Goal: Find specific page/section: Find specific page/section

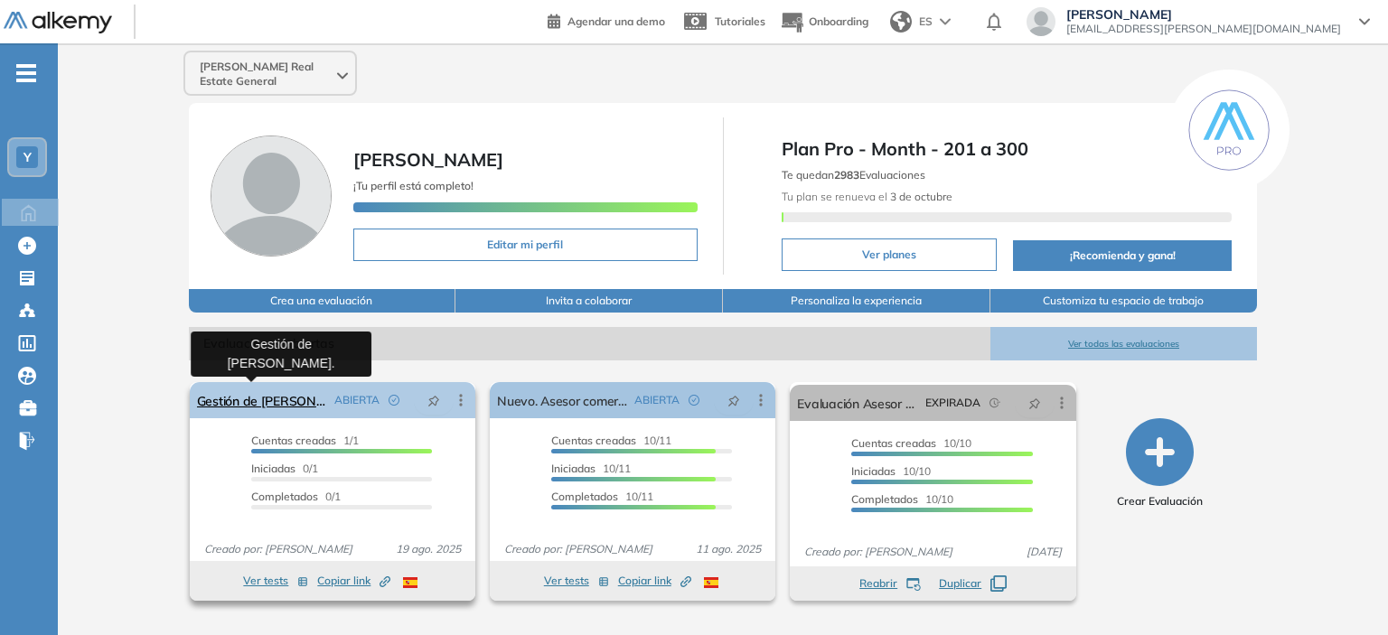
click at [288, 404] on link "Gestión de [PERSON_NAME]." at bounding box center [262, 400] width 130 height 36
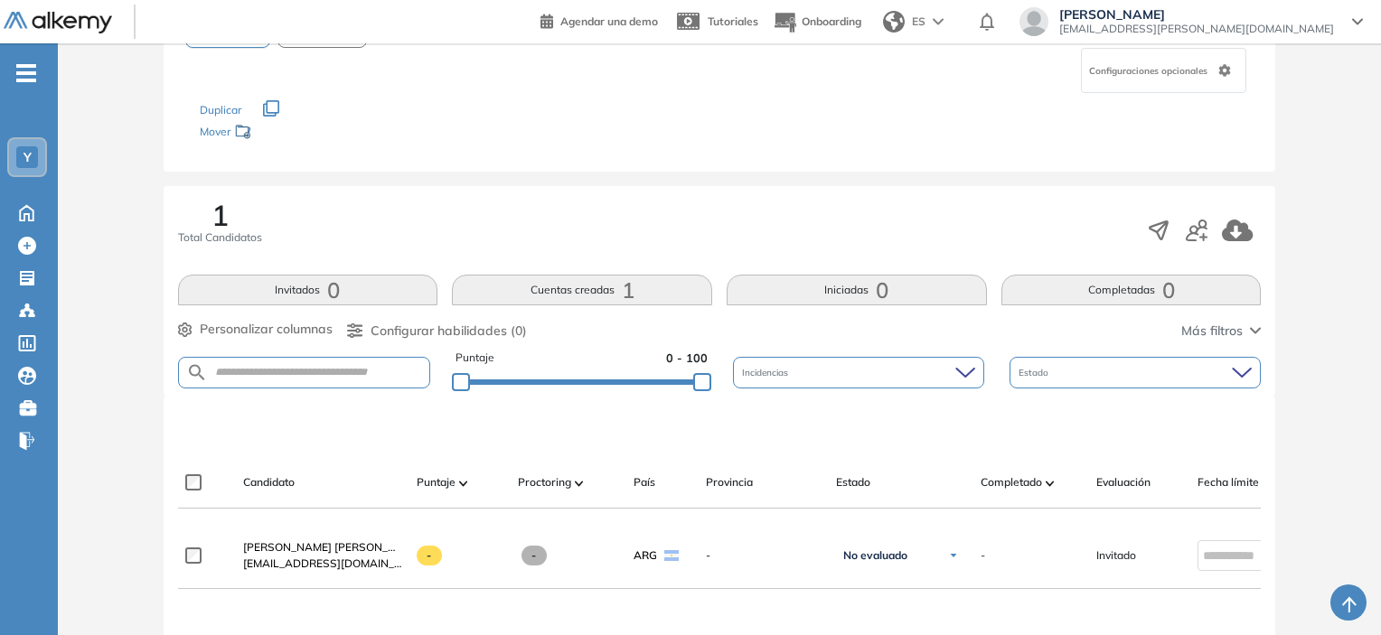
scroll to position [123, 0]
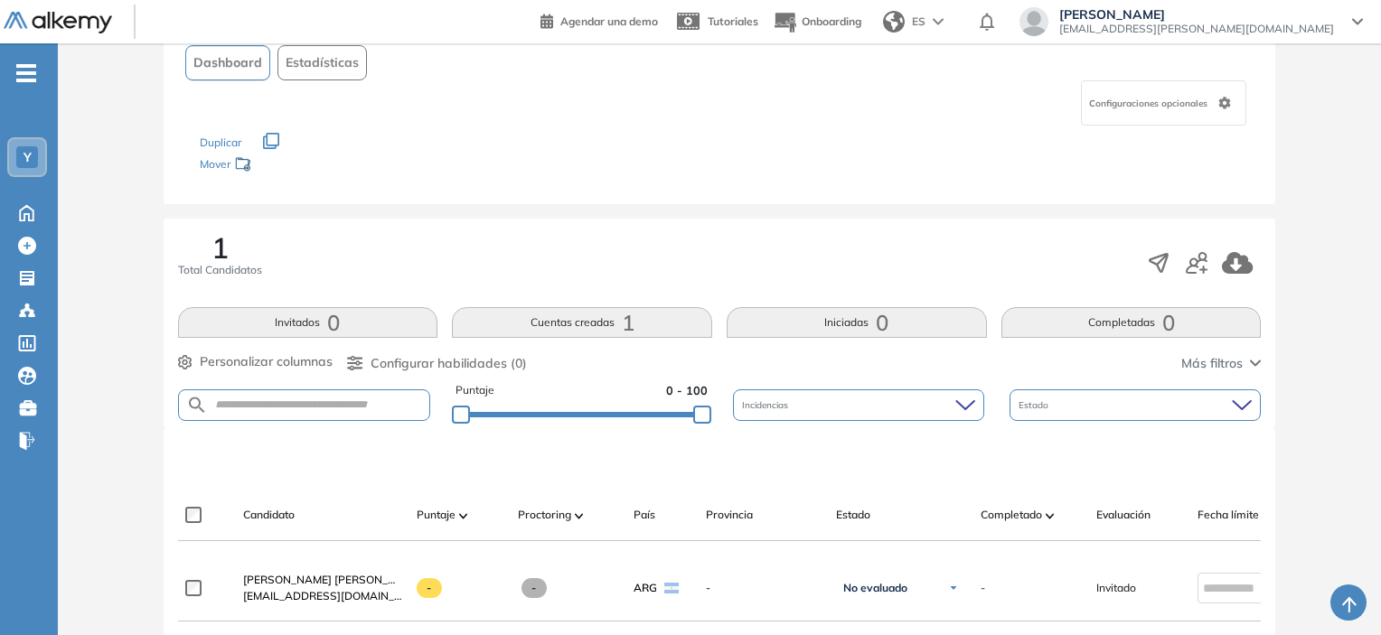
click at [572, 323] on button "Cuentas creadas 1" at bounding box center [582, 322] width 260 height 31
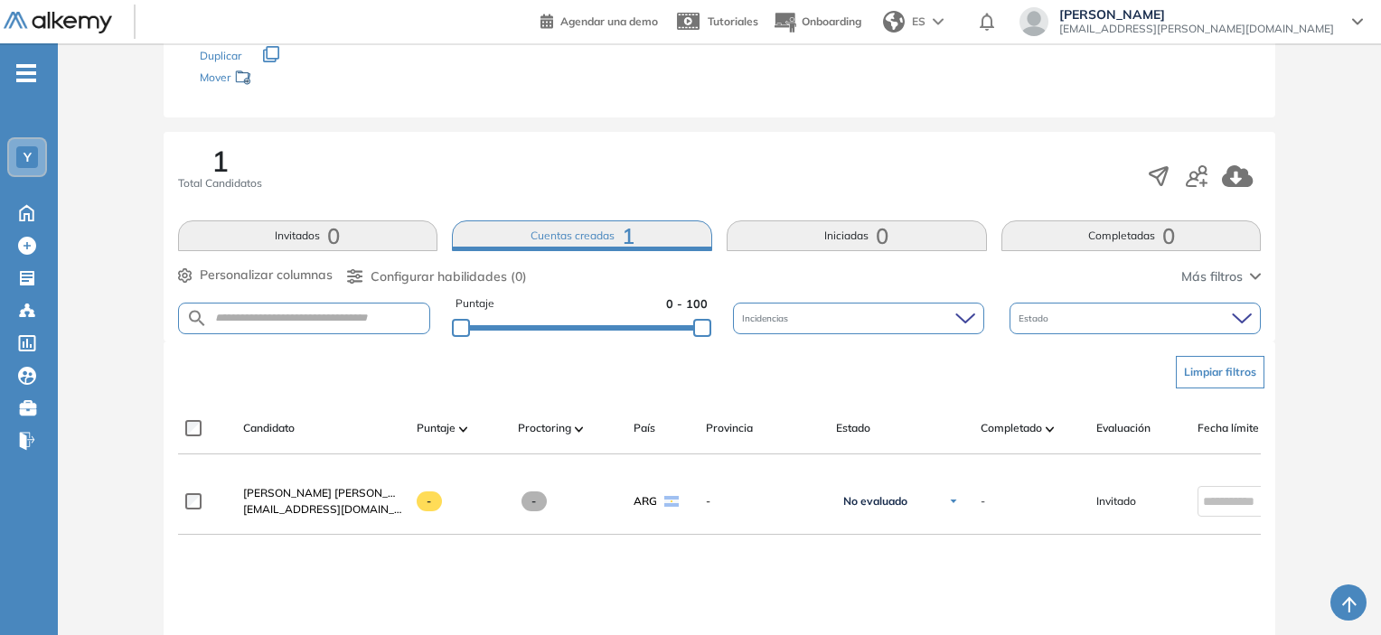
scroll to position [0, 0]
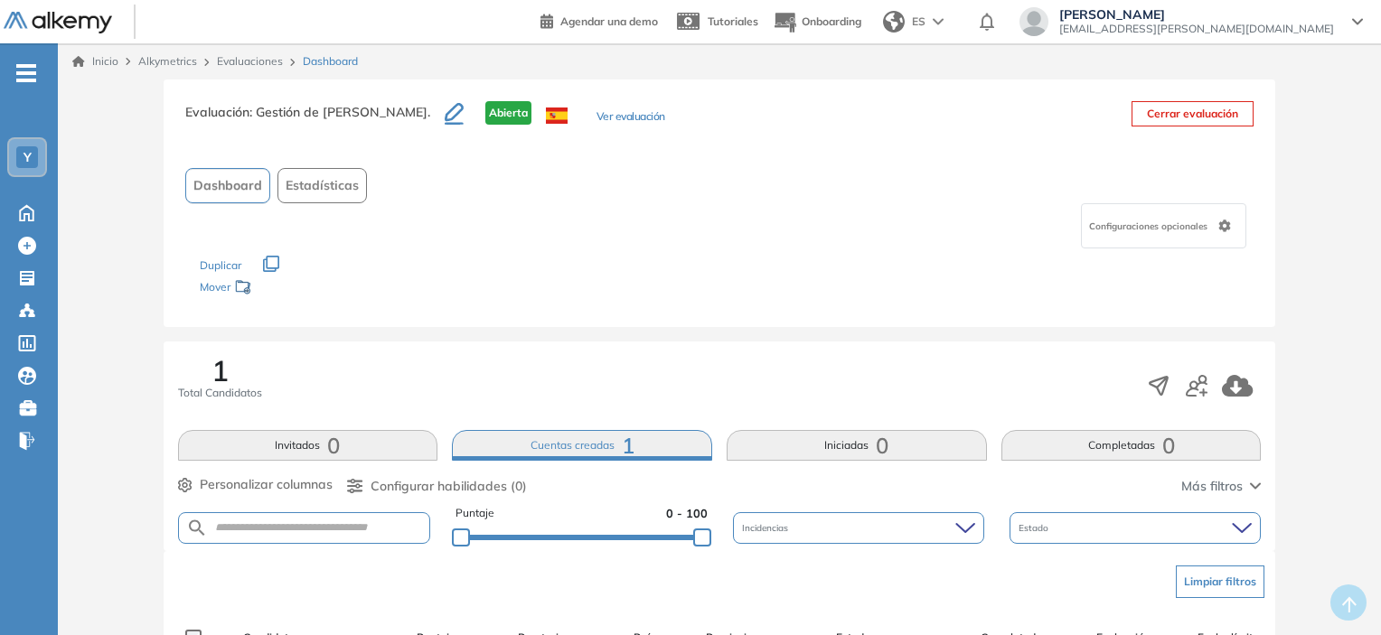
click at [101, 66] on link "Inicio" at bounding box center [95, 61] width 46 height 16
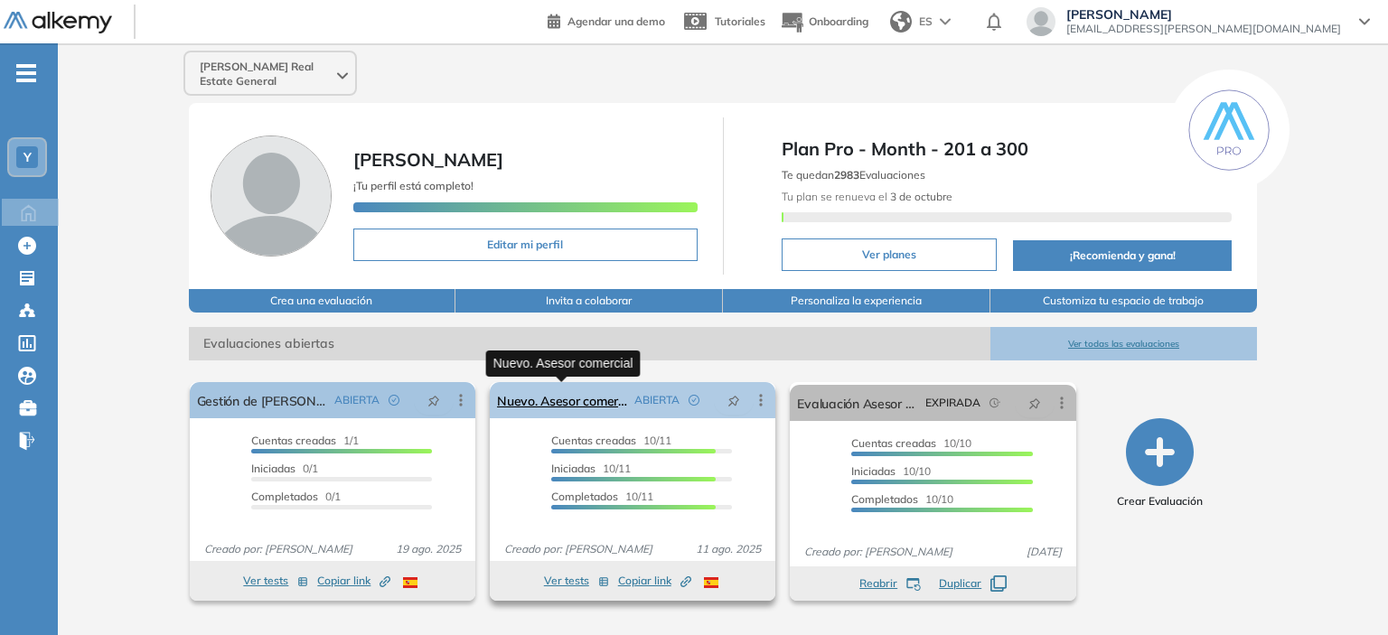
click at [613, 409] on link "Nuevo. Asesor comercial" at bounding box center [562, 400] width 130 height 36
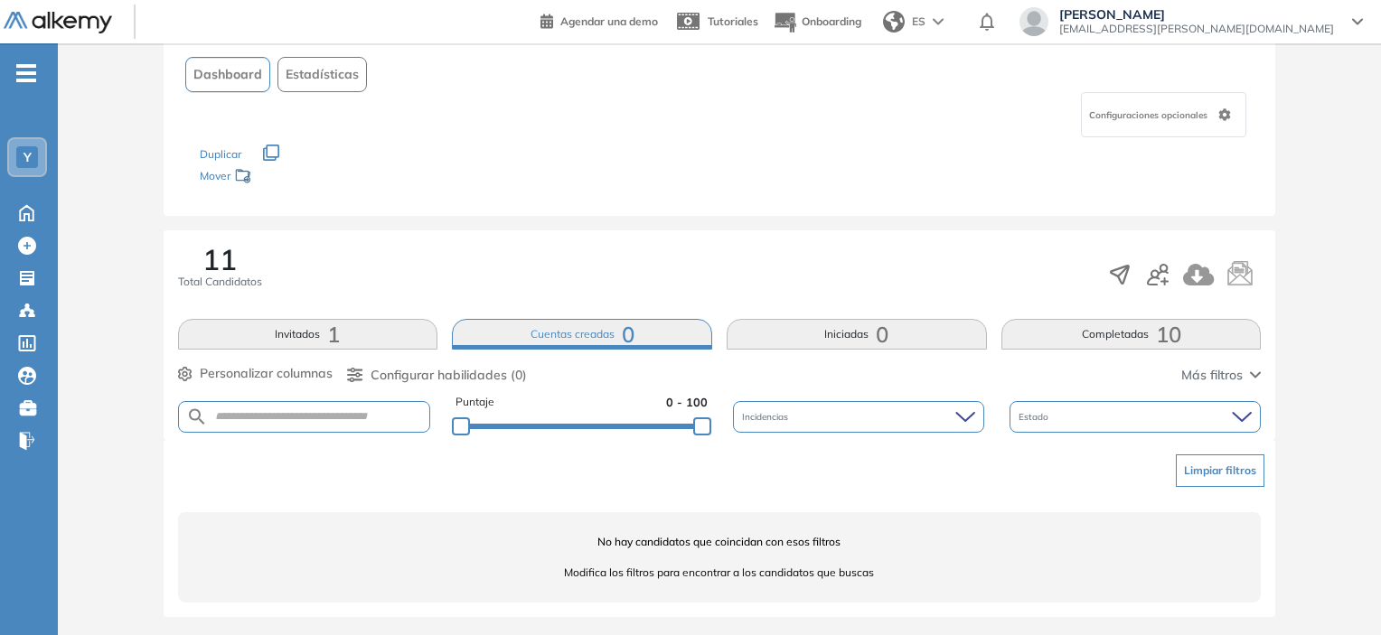
scroll to position [113, 0]
click at [292, 333] on button "Invitados 1" at bounding box center [308, 332] width 260 height 31
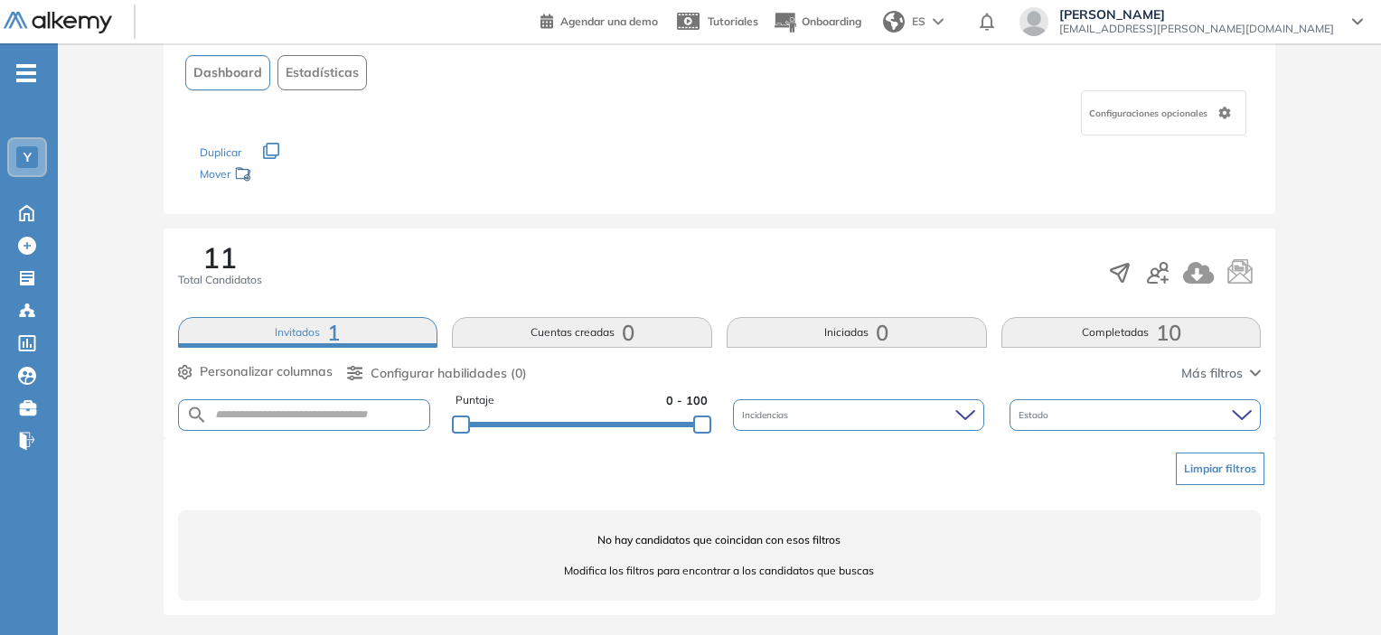
click at [1081, 340] on button "Completadas 10" at bounding box center [1132, 332] width 260 height 31
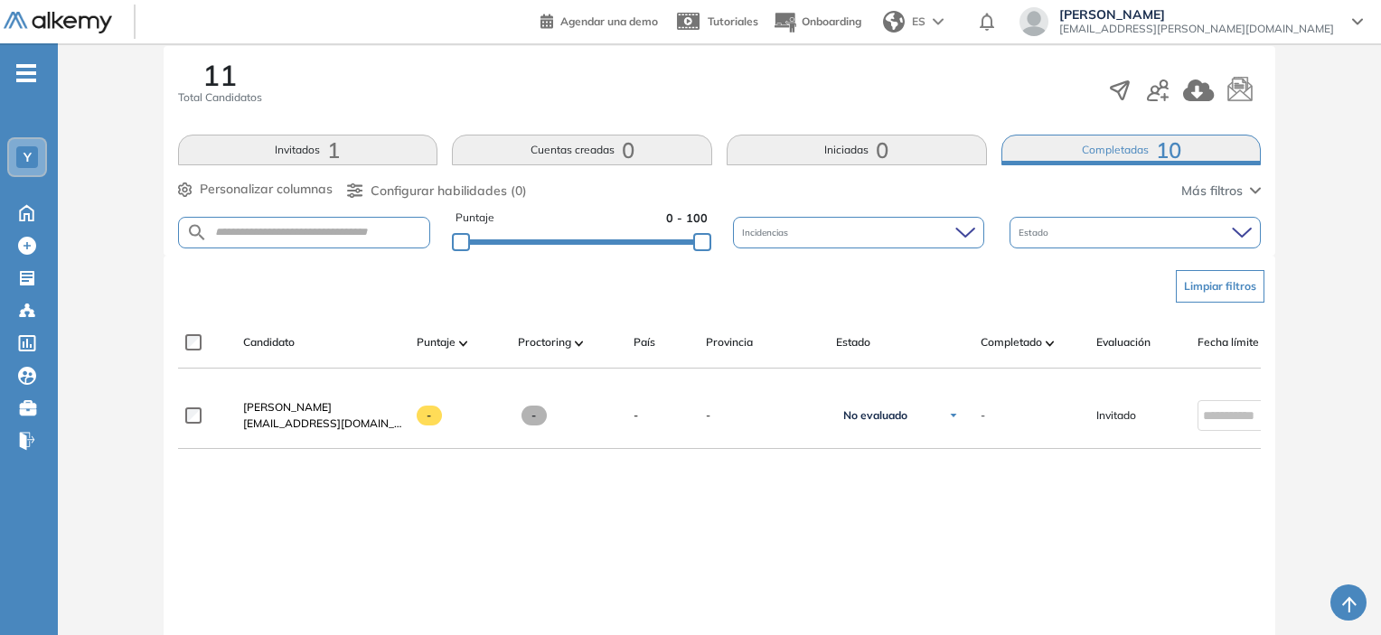
scroll to position [294, 0]
click at [328, 152] on span "1" at bounding box center [333, 152] width 13 height 0
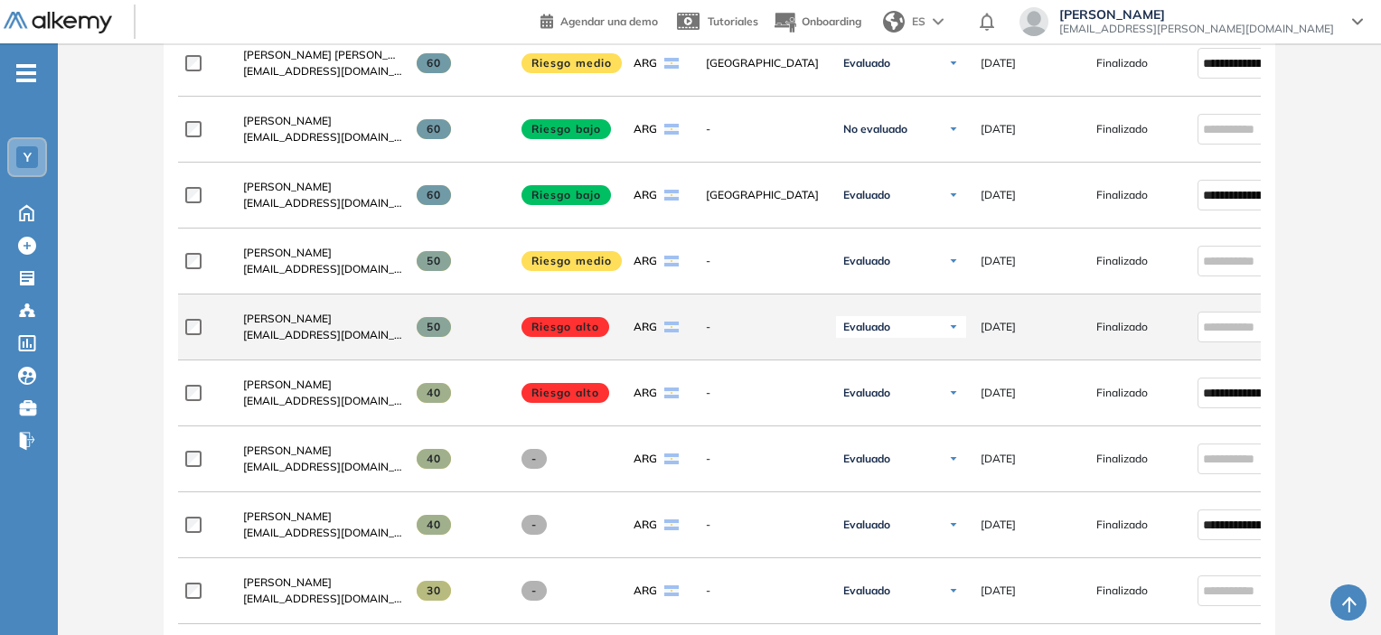
scroll to position [655, 0]
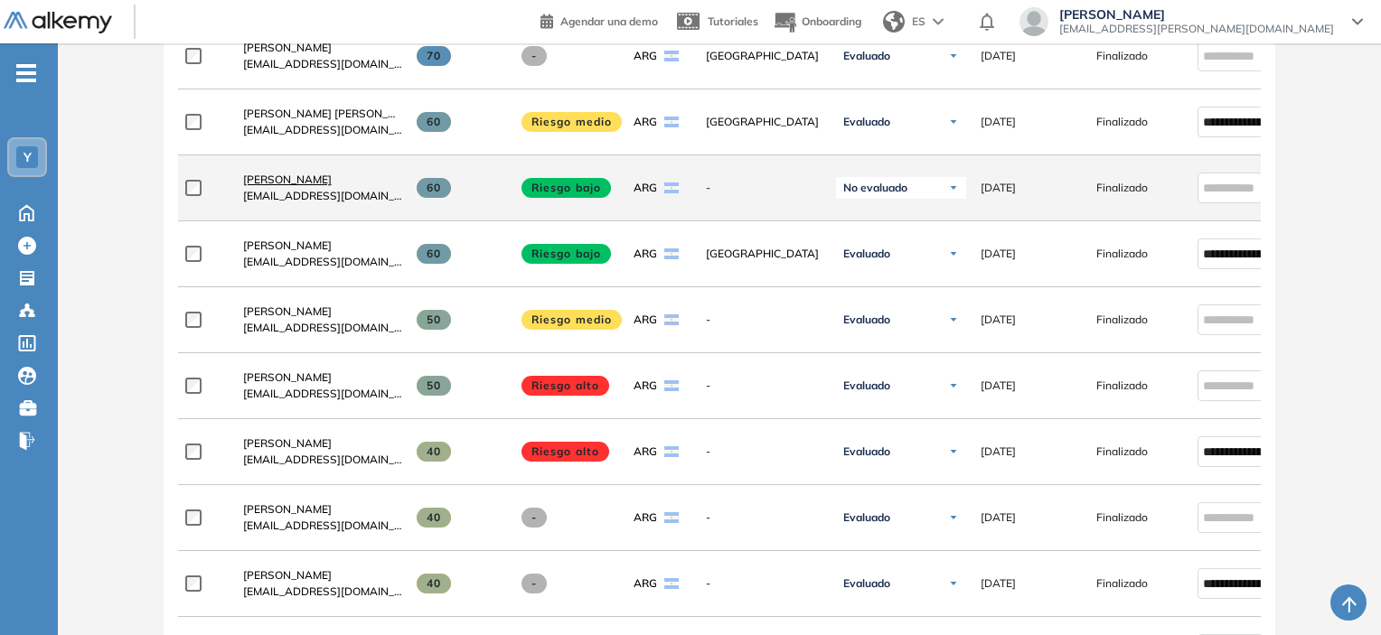
click at [297, 184] on span "[PERSON_NAME]" at bounding box center [287, 180] width 89 height 14
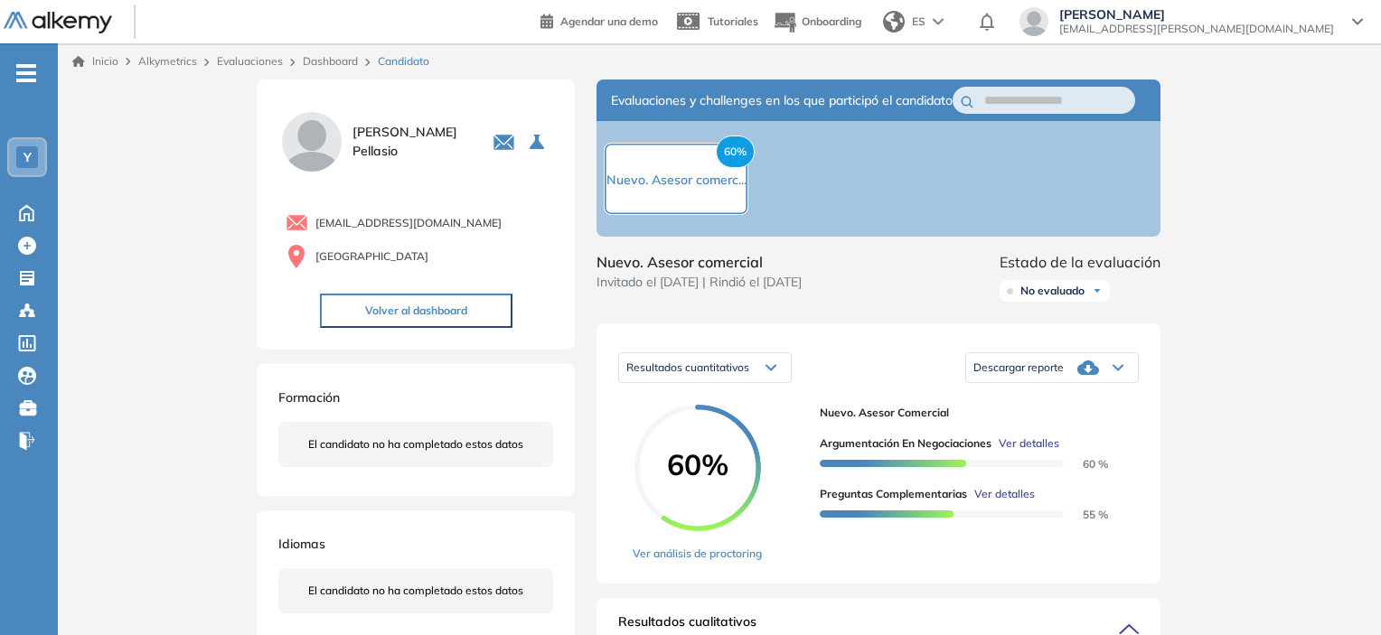
click at [97, 64] on link "Inicio" at bounding box center [95, 61] width 46 height 16
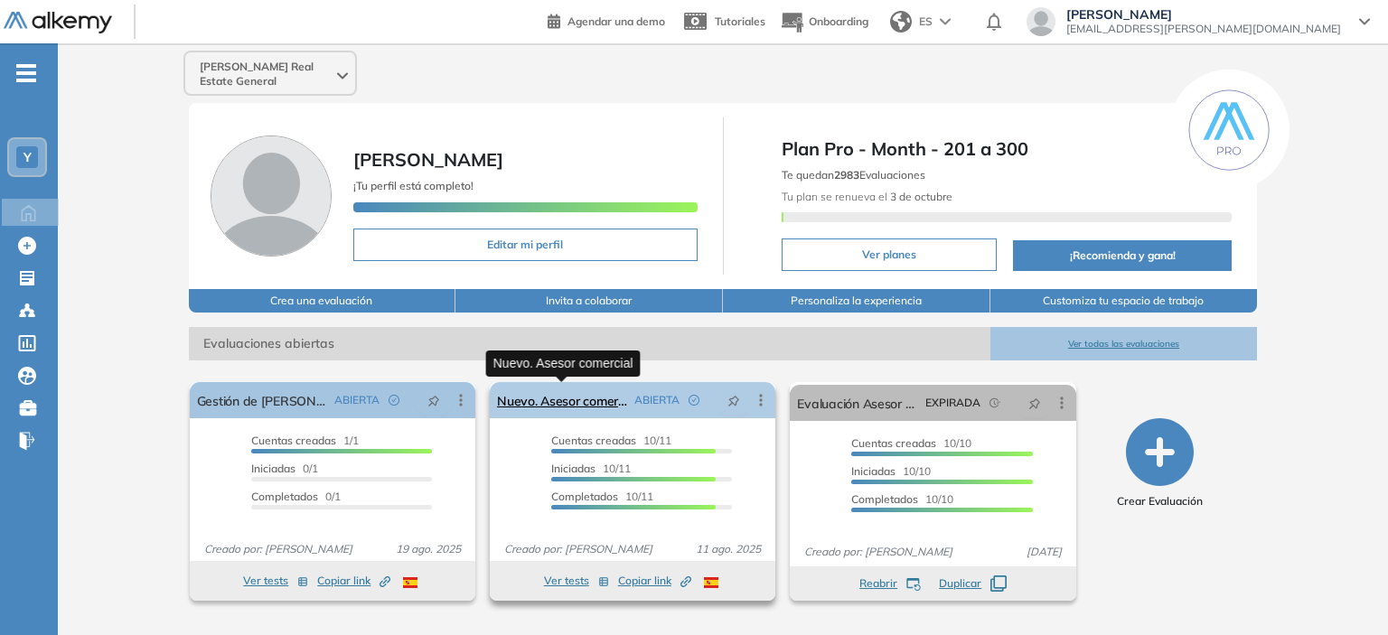
click at [586, 408] on link "Nuevo. Asesor comercial" at bounding box center [562, 400] width 130 height 36
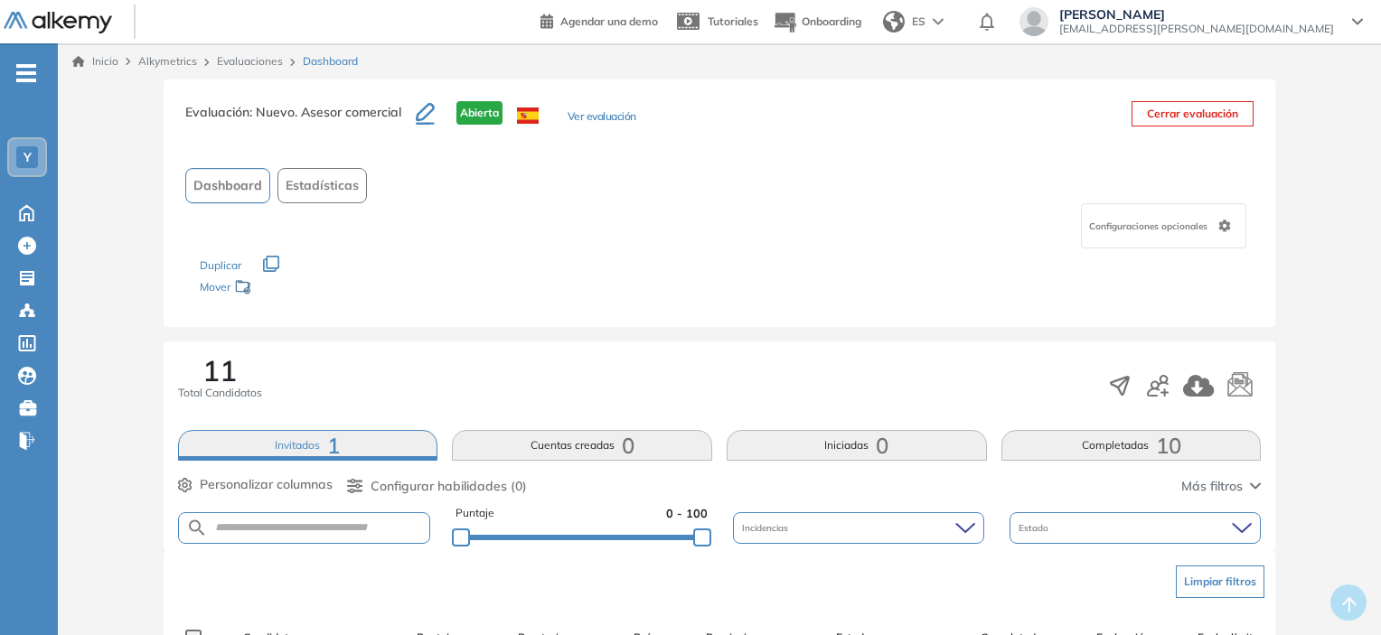
click at [93, 55] on link "Inicio" at bounding box center [95, 61] width 46 height 16
